Goal: Information Seeking & Learning: Learn about a topic

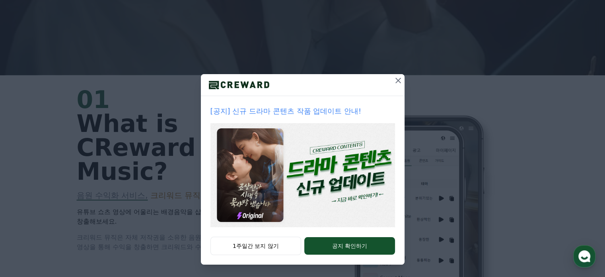
scroll to position [279, 0]
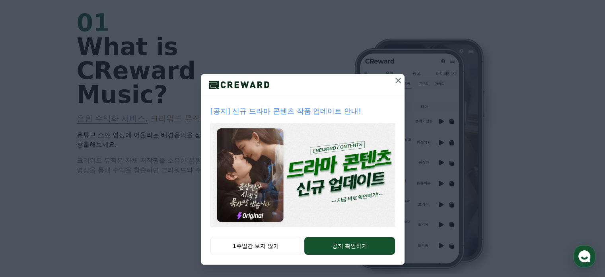
click at [396, 82] on icon at bounding box center [399, 81] width 10 height 10
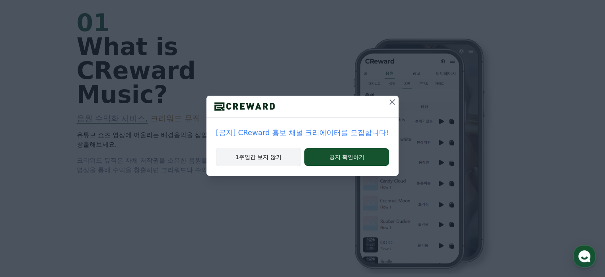
click at [285, 161] on button "1주일간 보지 않기" at bounding box center [258, 157] width 85 height 18
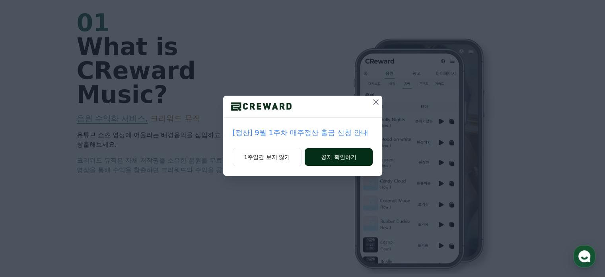
drag, startPoint x: 285, startPoint y: 161, endPoint x: 316, endPoint y: 160, distance: 30.3
click at [316, 160] on div "1주일간 보지 않기 공지 확인하기" at bounding box center [302, 162] width 159 height 28
click at [316, 160] on button "공지 확인하기" at bounding box center [339, 157] width 68 height 18
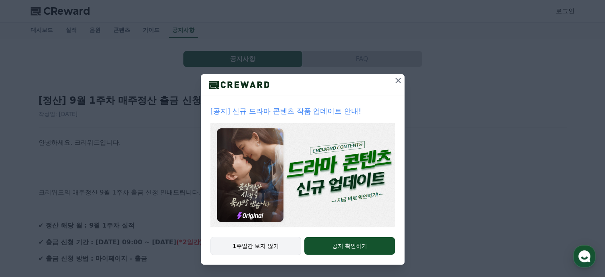
click at [283, 243] on button "1주일간 보지 않기" at bounding box center [256, 245] width 91 height 18
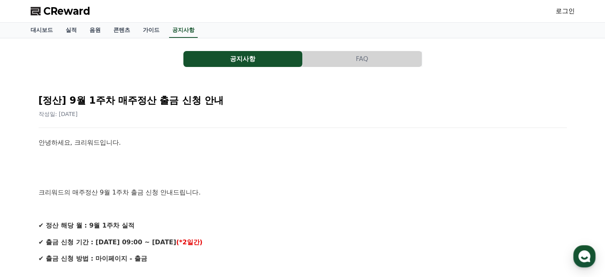
click at [565, 16] on div "로그인" at bounding box center [565, 11] width 19 height 13
click at [568, 10] on link "로그인" at bounding box center [565, 11] width 19 height 10
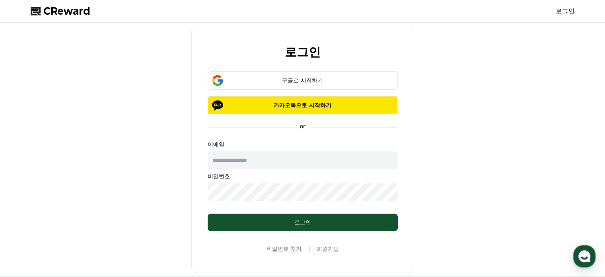
click at [248, 163] on input "text" at bounding box center [303, 160] width 190 height 18
click at [176, 172] on div "로그인 구글로 시작하기 카카오톡으로 시작하기 or 이메일 비밀번호 로그인 비밀번호 찾기 | 회원가입" at bounding box center [302, 149] width 551 height 247
click at [267, 162] on input "text" at bounding box center [303, 160] width 190 height 18
type input "**********"
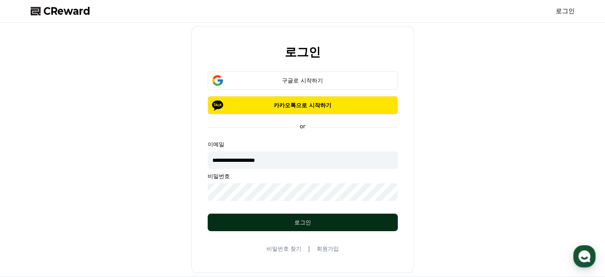
click at [273, 218] on div "로그인" at bounding box center [303, 222] width 158 height 8
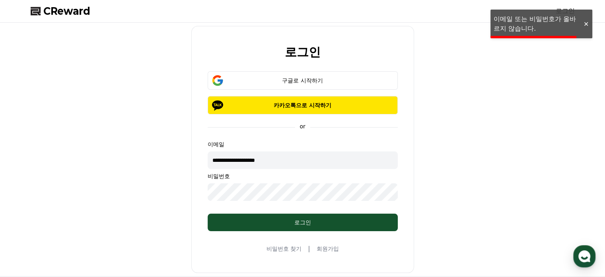
click at [487, 192] on div "**********" at bounding box center [302, 149] width 551 height 247
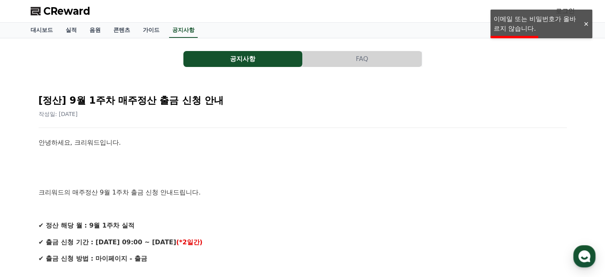
click at [244, 159] on p at bounding box center [303, 159] width 529 height 10
click at [72, 26] on link "실적" at bounding box center [71, 30] width 24 height 15
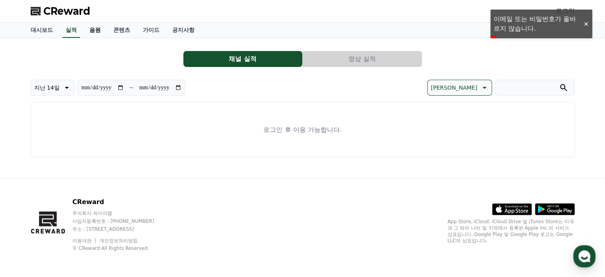
click at [102, 30] on link "음원" at bounding box center [95, 30] width 24 height 15
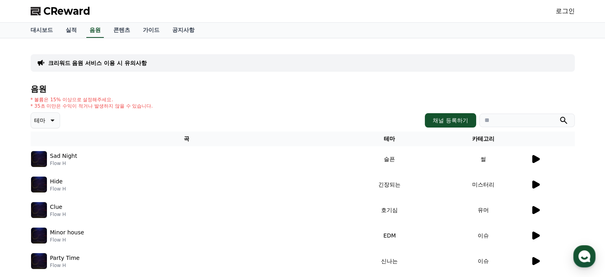
click at [538, 158] on icon at bounding box center [536, 159] width 8 height 8
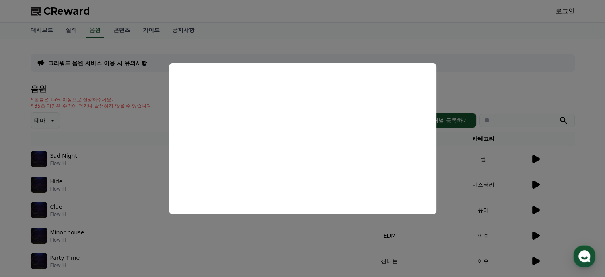
click at [532, 181] on button "close modal" at bounding box center [302, 138] width 605 height 277
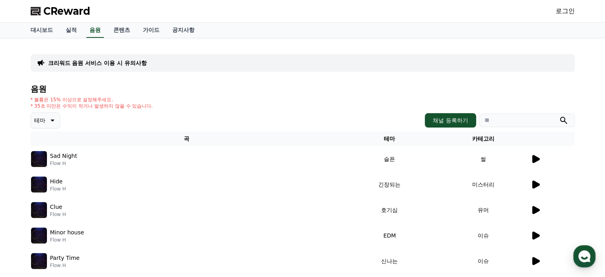
click at [535, 206] on icon at bounding box center [536, 210] width 8 height 8
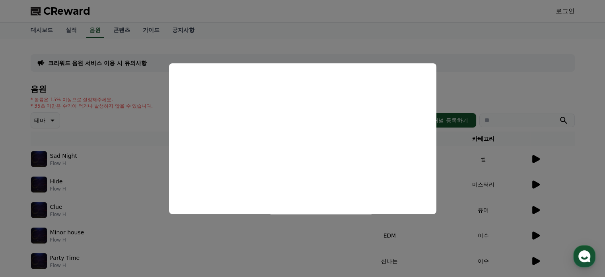
click at [535, 234] on button "close modal" at bounding box center [302, 138] width 605 height 277
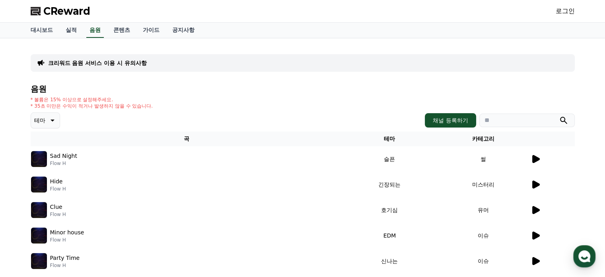
click at [535, 234] on icon at bounding box center [536, 235] width 8 height 8
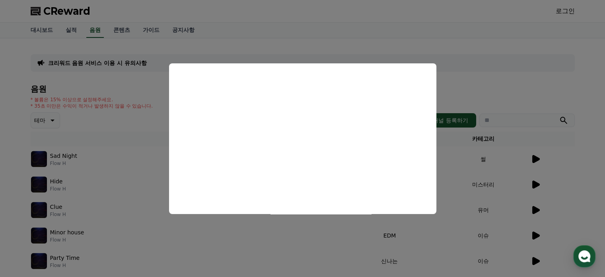
click at [493, 225] on button "close modal" at bounding box center [302, 138] width 605 height 277
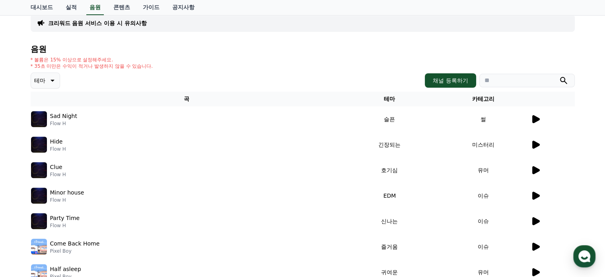
scroll to position [119, 0]
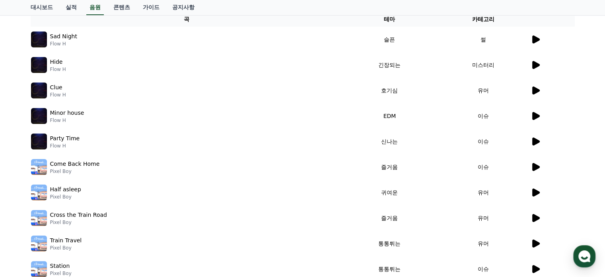
click at [533, 140] on icon at bounding box center [536, 141] width 8 height 8
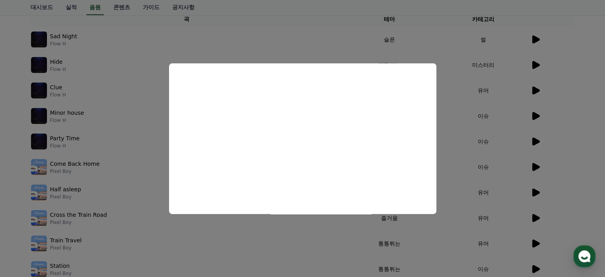
click at [513, 158] on button "close modal" at bounding box center [302, 138] width 605 height 277
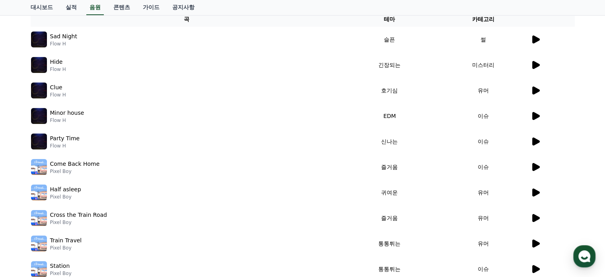
click at [533, 167] on icon at bounding box center [536, 167] width 8 height 8
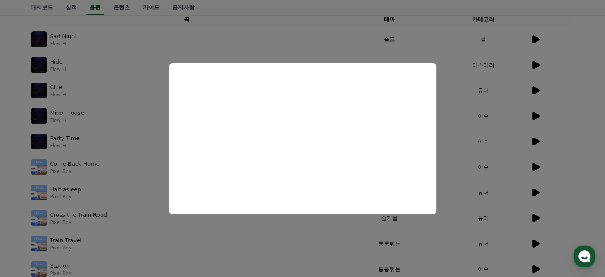
click at [508, 193] on button "close modal" at bounding box center [302, 138] width 605 height 277
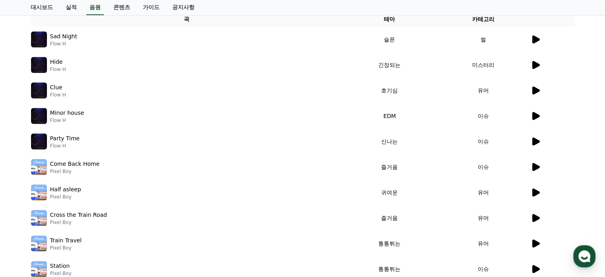
scroll to position [239, 0]
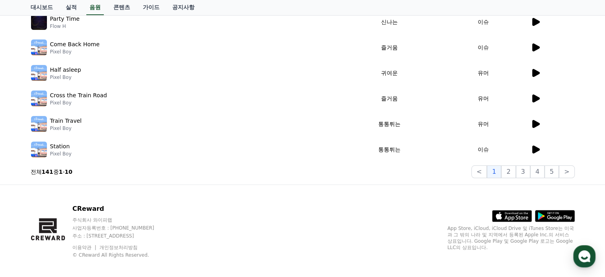
click at [532, 148] on icon at bounding box center [536, 149] width 8 height 8
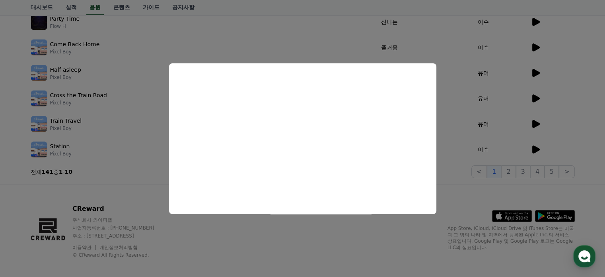
click at [505, 136] on button "close modal" at bounding box center [302, 138] width 605 height 277
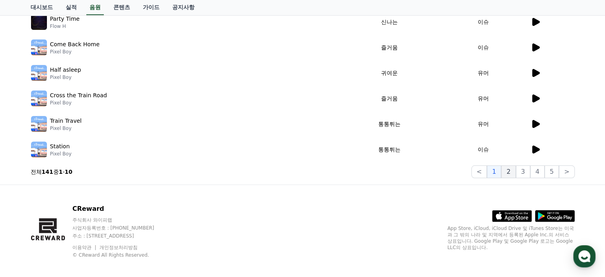
click at [514, 170] on button "2" at bounding box center [508, 171] width 14 height 13
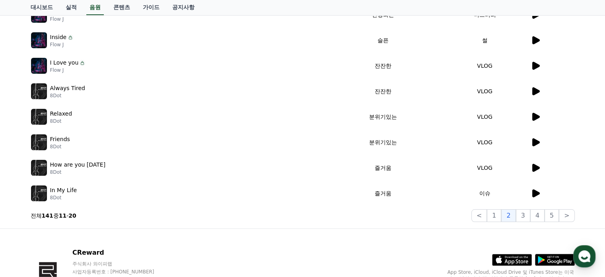
scroll to position [199, 0]
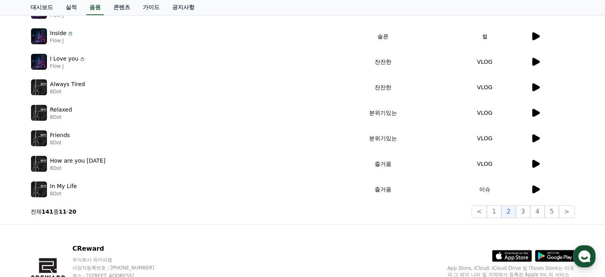
click at [534, 62] on icon at bounding box center [536, 62] width 8 height 8
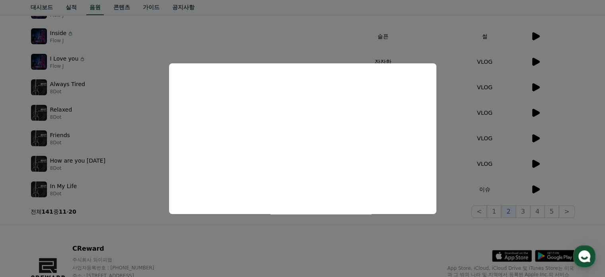
click at [530, 76] on button "close modal" at bounding box center [302, 138] width 605 height 277
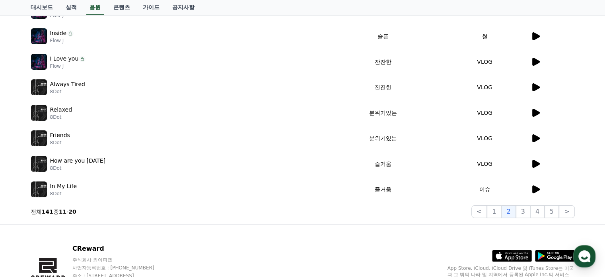
click at [536, 90] on icon at bounding box center [536, 87] width 8 height 8
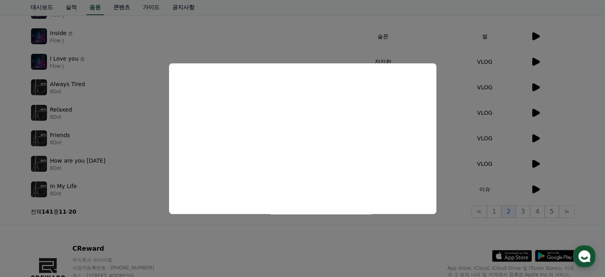
click at [479, 143] on button "close modal" at bounding box center [302, 138] width 605 height 277
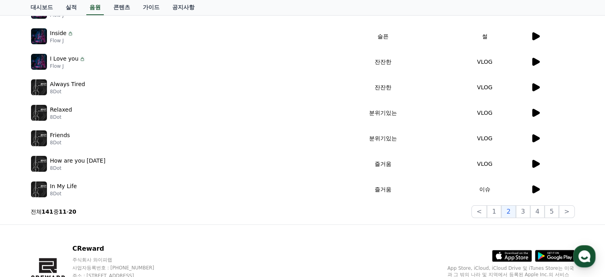
click at [536, 115] on icon at bounding box center [536, 113] width 10 height 10
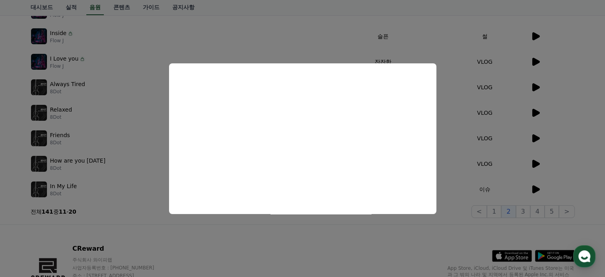
click at [482, 140] on button "close modal" at bounding box center [302, 138] width 605 height 277
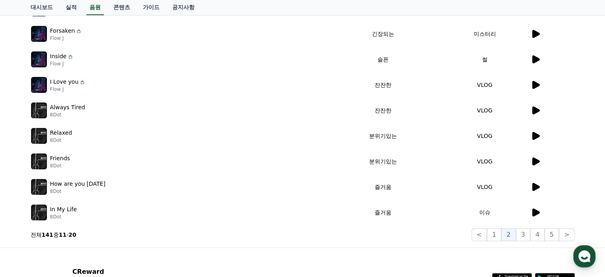
scroll to position [239, 0]
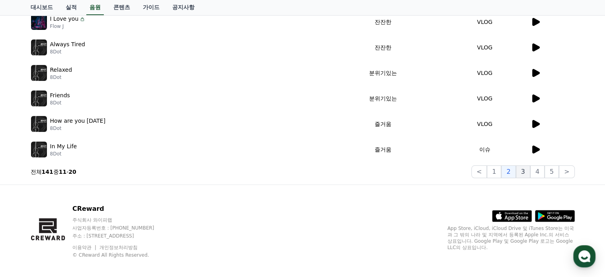
click at [521, 174] on button "3" at bounding box center [523, 171] width 14 height 13
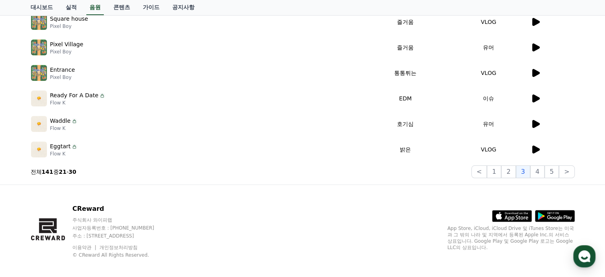
click at [533, 121] on icon at bounding box center [536, 124] width 8 height 8
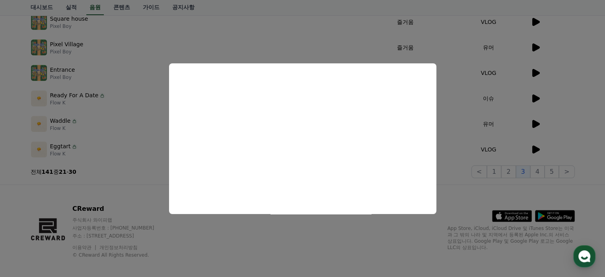
click at [473, 126] on button "close modal" at bounding box center [302, 138] width 605 height 277
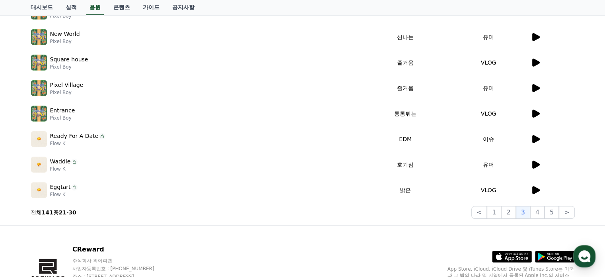
scroll to position [119, 0]
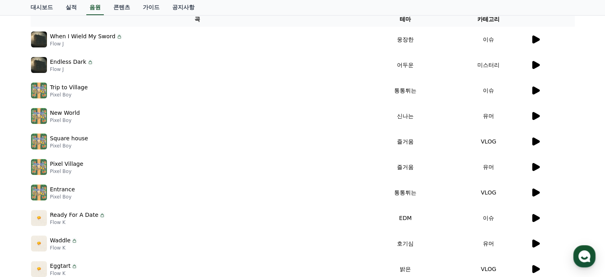
click at [532, 43] on icon at bounding box center [536, 40] width 10 height 10
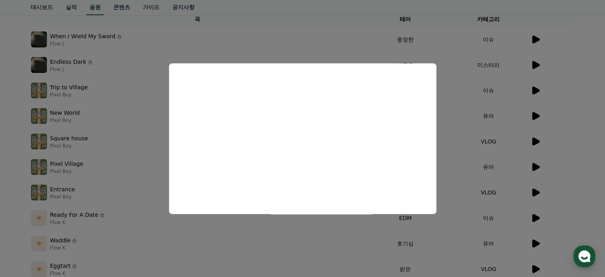
click at [497, 95] on button "close modal" at bounding box center [302, 138] width 605 height 277
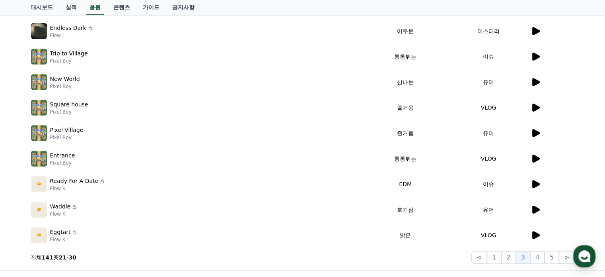
scroll to position [199, 0]
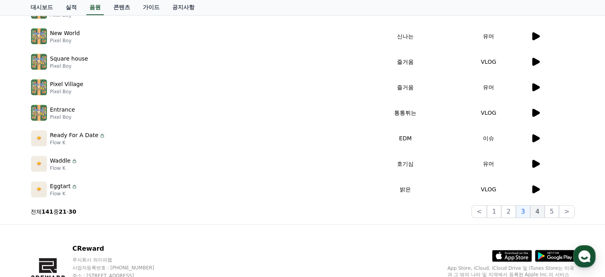
click at [538, 209] on button "4" at bounding box center [538, 211] width 14 height 13
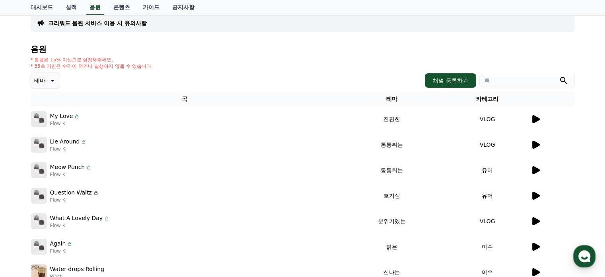
scroll to position [159, 0]
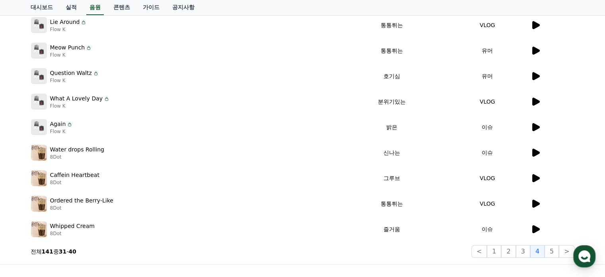
click at [532, 177] on icon at bounding box center [536, 178] width 8 height 8
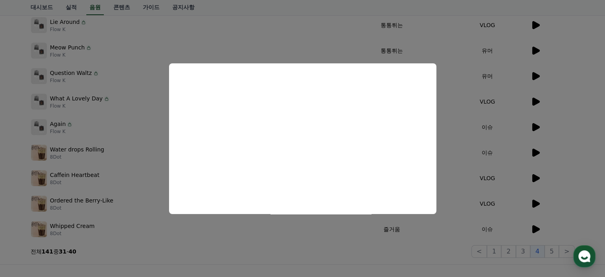
click at [552, 250] on button "close modal" at bounding box center [302, 138] width 605 height 277
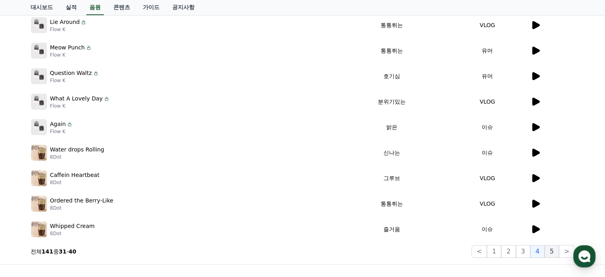
click at [554, 252] on button "5" at bounding box center [552, 251] width 14 height 13
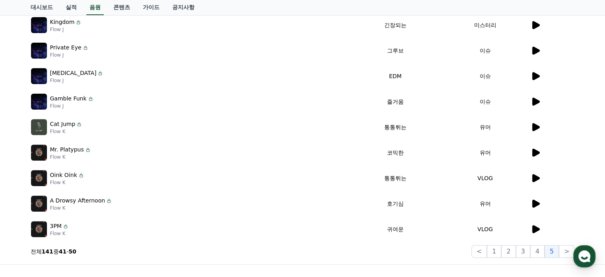
click at [532, 202] on icon at bounding box center [536, 204] width 10 height 10
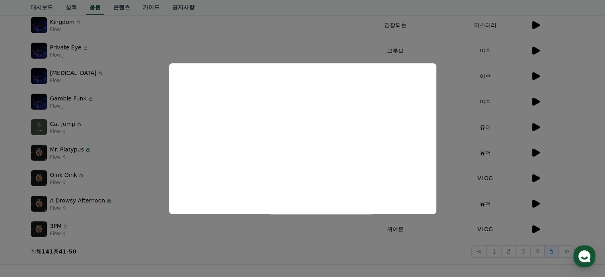
click at [471, 129] on button "close modal" at bounding box center [302, 138] width 605 height 277
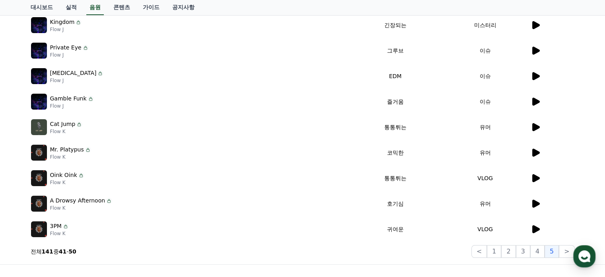
click at [536, 179] on icon at bounding box center [536, 178] width 8 height 8
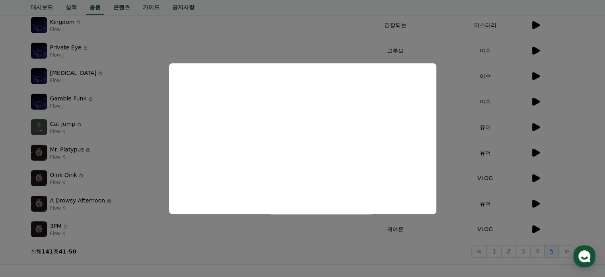
click at [466, 117] on button "close modal" at bounding box center [302, 138] width 605 height 277
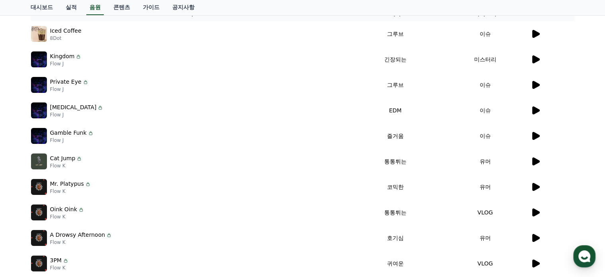
scroll to position [80, 0]
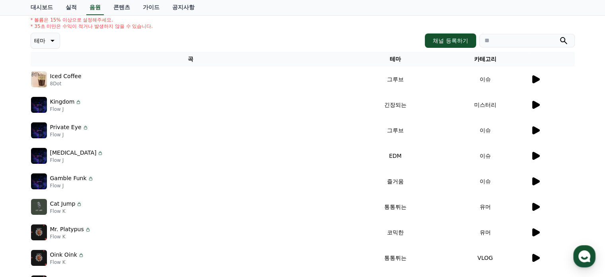
click at [538, 129] on icon at bounding box center [536, 130] width 8 height 8
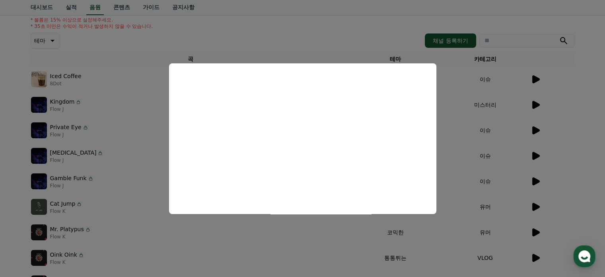
click at [530, 78] on button "close modal" at bounding box center [302, 138] width 605 height 277
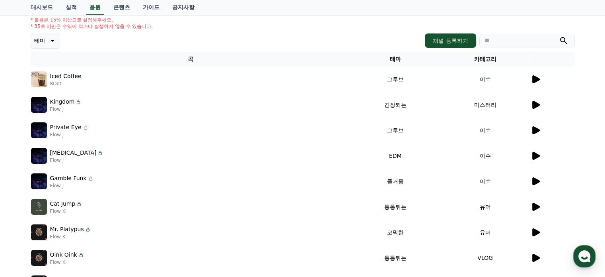
click at [530, 78] on td "이슈" at bounding box center [486, 78] width 90 height 25
click at [535, 76] on icon at bounding box center [536, 79] width 8 height 8
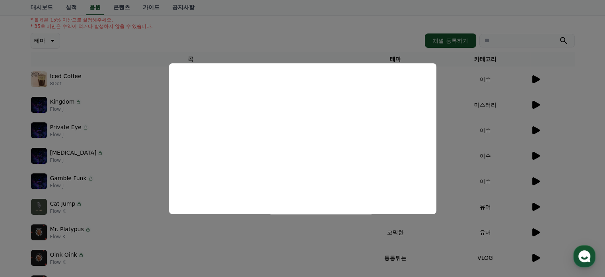
click at [492, 150] on button "close modal" at bounding box center [302, 138] width 605 height 277
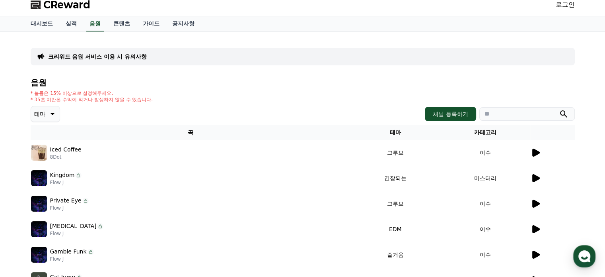
scroll to position [0, 0]
